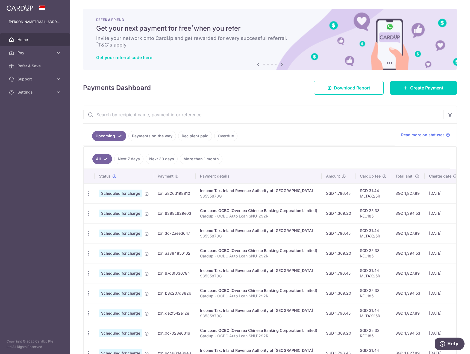
click at [313, 223] on td "Income Tax. Inland Revenue Authority of [GEOGRAPHIC_DATA] S8535870G" at bounding box center [259, 233] width 126 height 20
click at [453, 343] on span "Help" at bounding box center [453, 343] width 11 height 5
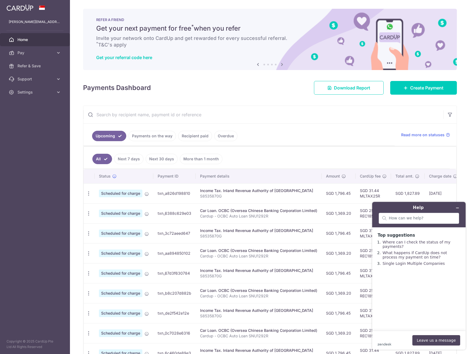
click at [356, 216] on td "SGD 25.33 REC185" at bounding box center [374, 213] width 36 height 20
click at [459, 209] on icon "Minimise widget" at bounding box center [458, 208] width 4 height 4
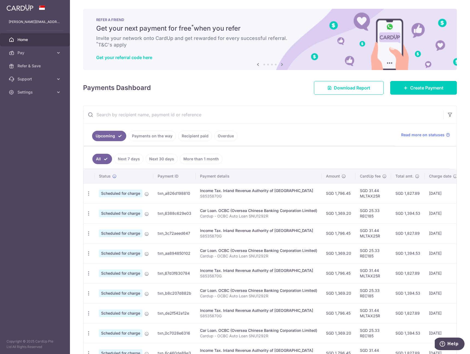
click at [368, 209] on td "SGD 25.33 REC185" at bounding box center [374, 213] width 36 height 20
copy td "SGD 25.33"
click at [381, 217] on td "SGD 25.33 REC185" at bounding box center [374, 213] width 36 height 20
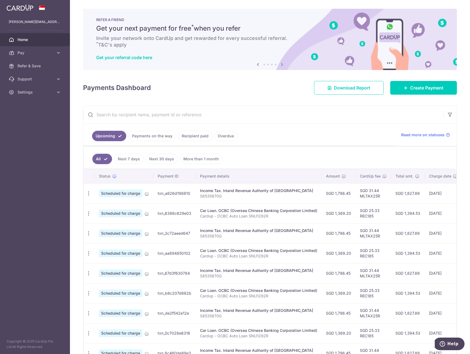
click at [381, 217] on td "SGD 25.33 REC185" at bounding box center [374, 213] width 36 height 20
